Goal: Complete application form

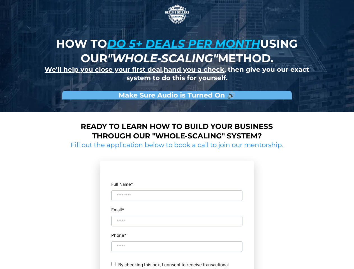
click at [177, 14] on img at bounding box center [177, 14] width 28 height 28
click at [177, 190] on input "Full Name *" at bounding box center [176, 195] width 131 height 11
click at [177, 216] on div "Email *" at bounding box center [177, 216] width 132 height 21
click at [177, 241] on div "Full Name * Email * Phone * ch By checking this box, I consent to receive trans…" at bounding box center [177, 246] width 132 height 159
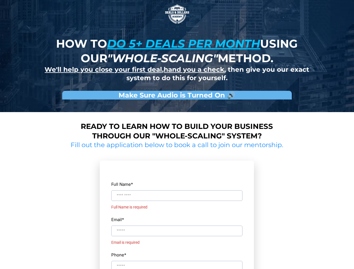
click at [177, 265] on input "Phone *" at bounding box center [176, 266] width 131 height 11
